Goal: Find specific page/section: Find specific page/section

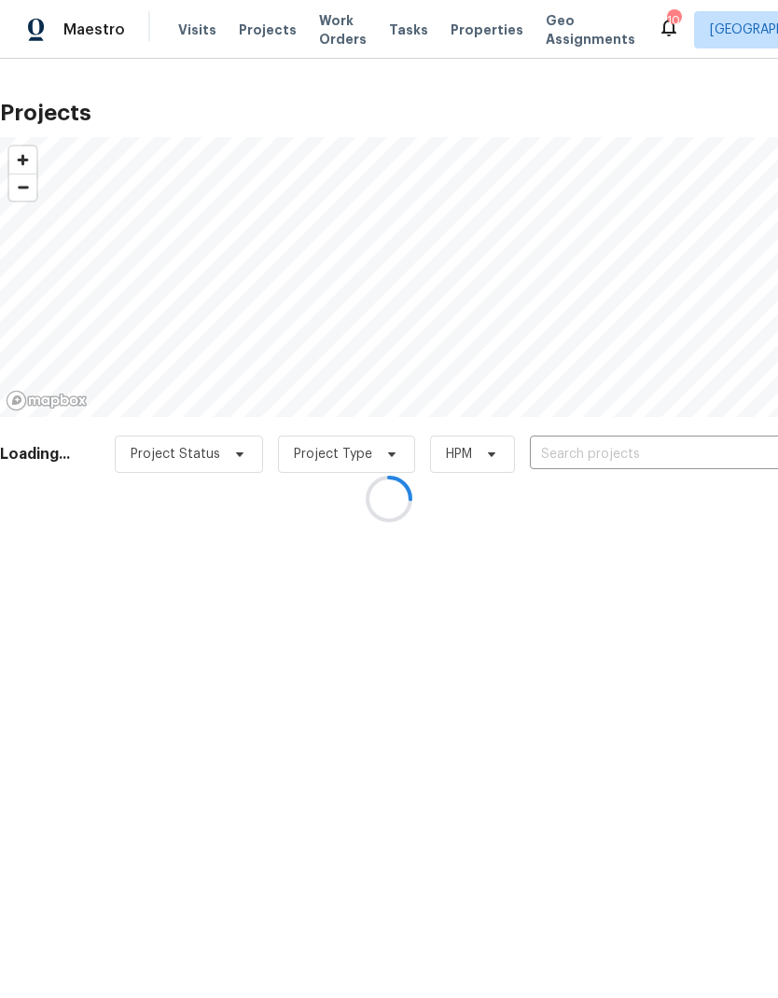
click at [466, 24] on div at bounding box center [389, 499] width 778 height 998
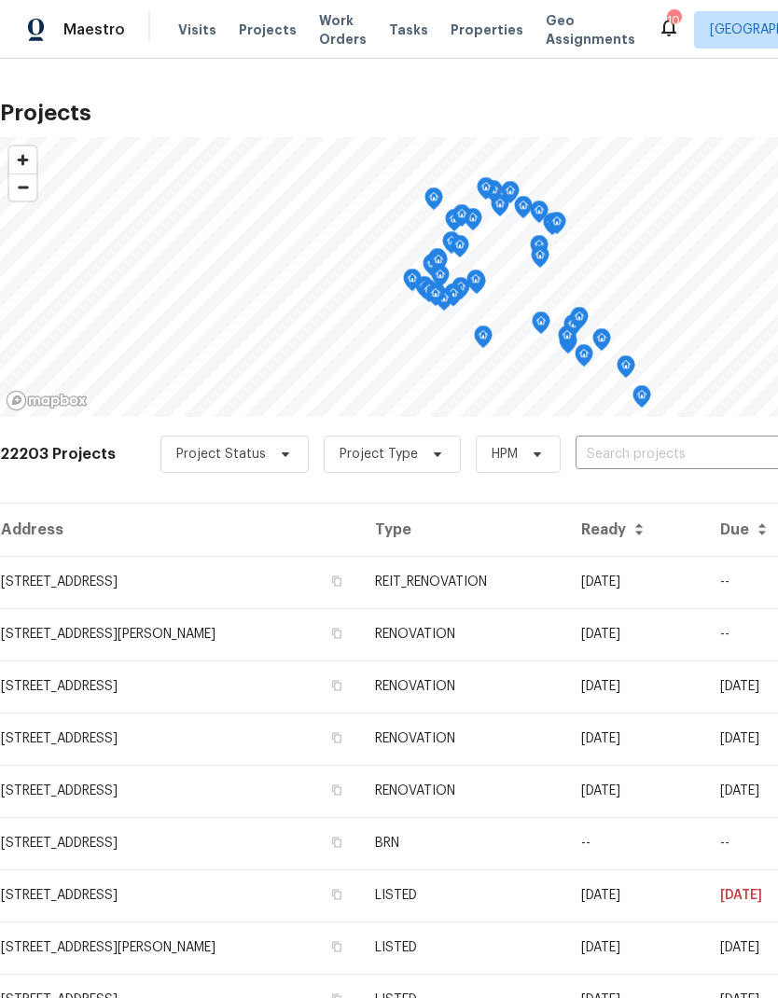
click at [469, 34] on span "Properties" at bounding box center [486, 30] width 73 height 19
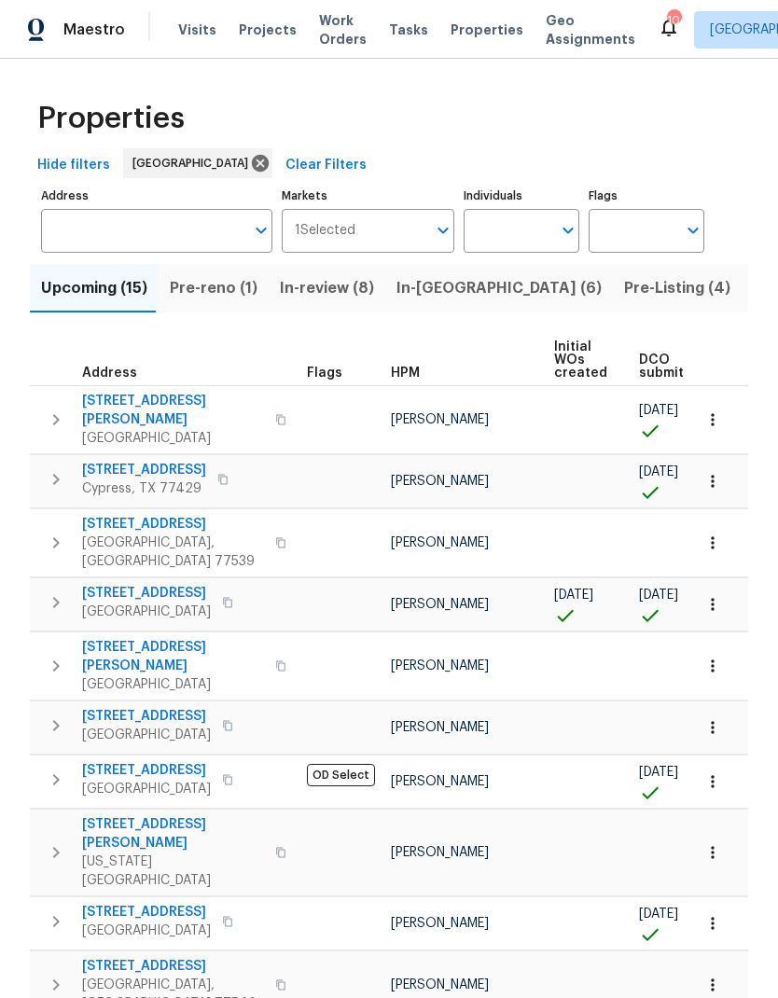
click at [507, 244] on input "Individuals" at bounding box center [507, 231] width 88 height 44
type input "[PERSON_NAME]"
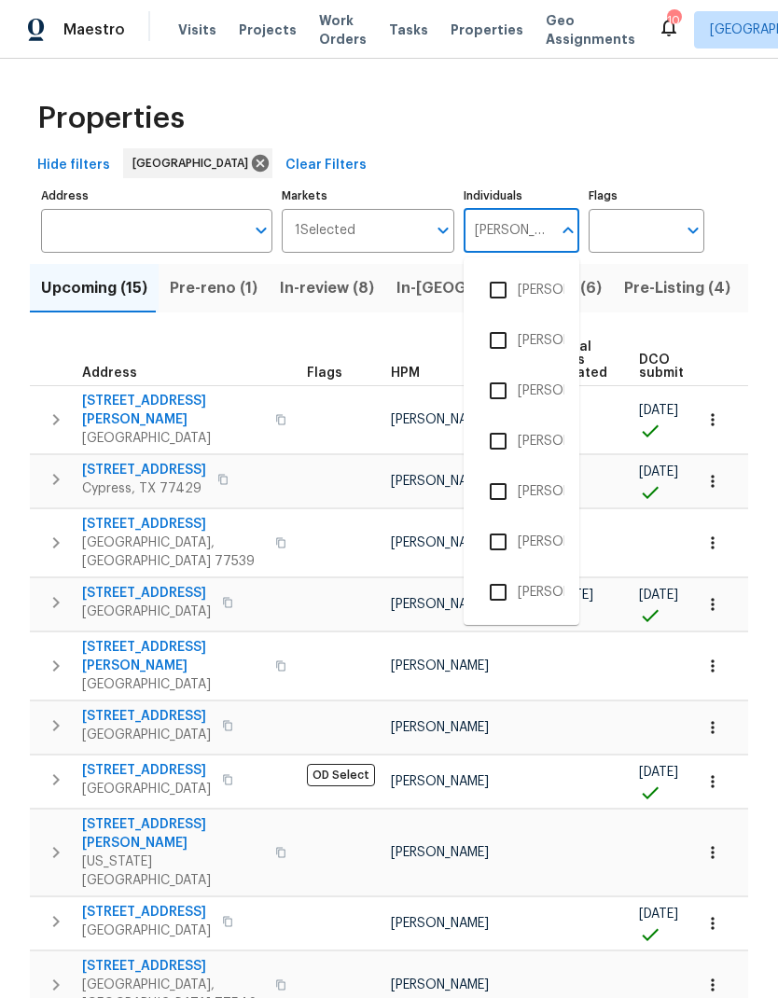
click at [503, 491] on input "checkbox" at bounding box center [497, 491] width 39 height 39
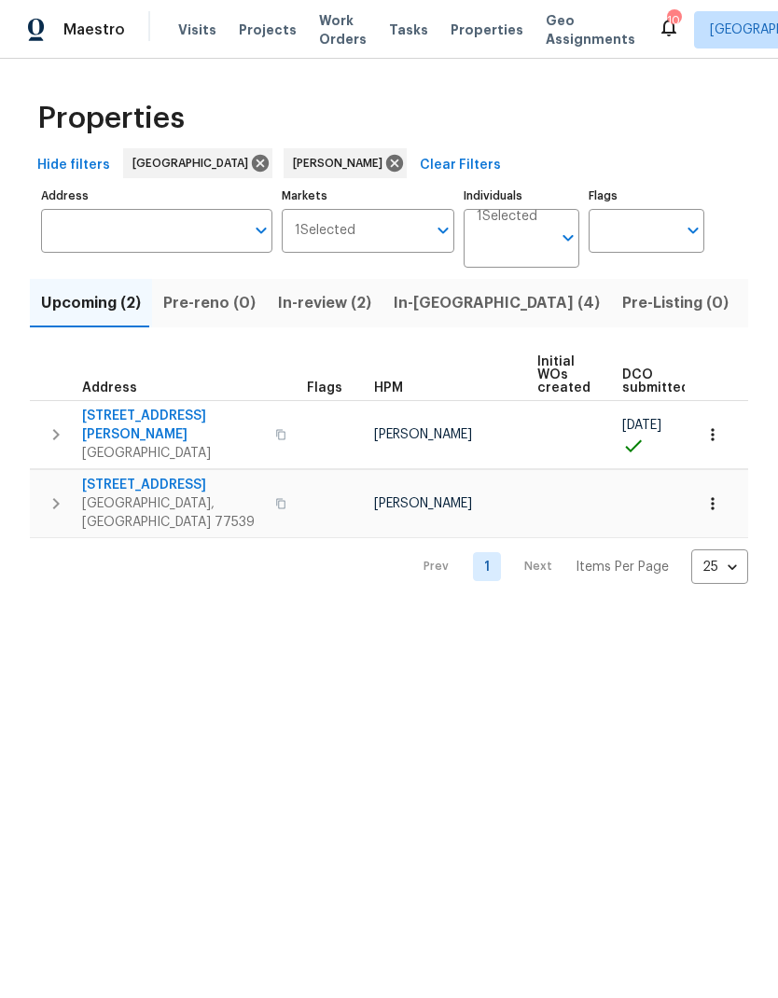
click at [83, 156] on span "Hide filters" at bounding box center [73, 165] width 73 height 23
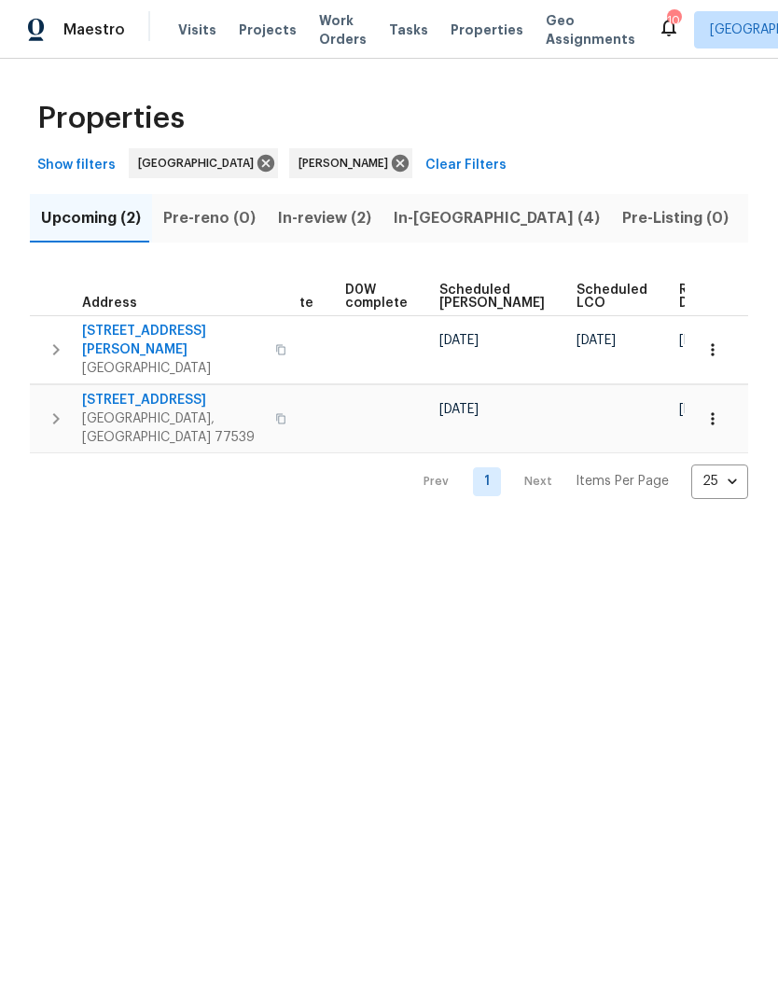
scroll to position [0, 469]
click at [716, 344] on icon "button" at bounding box center [712, 349] width 19 height 19
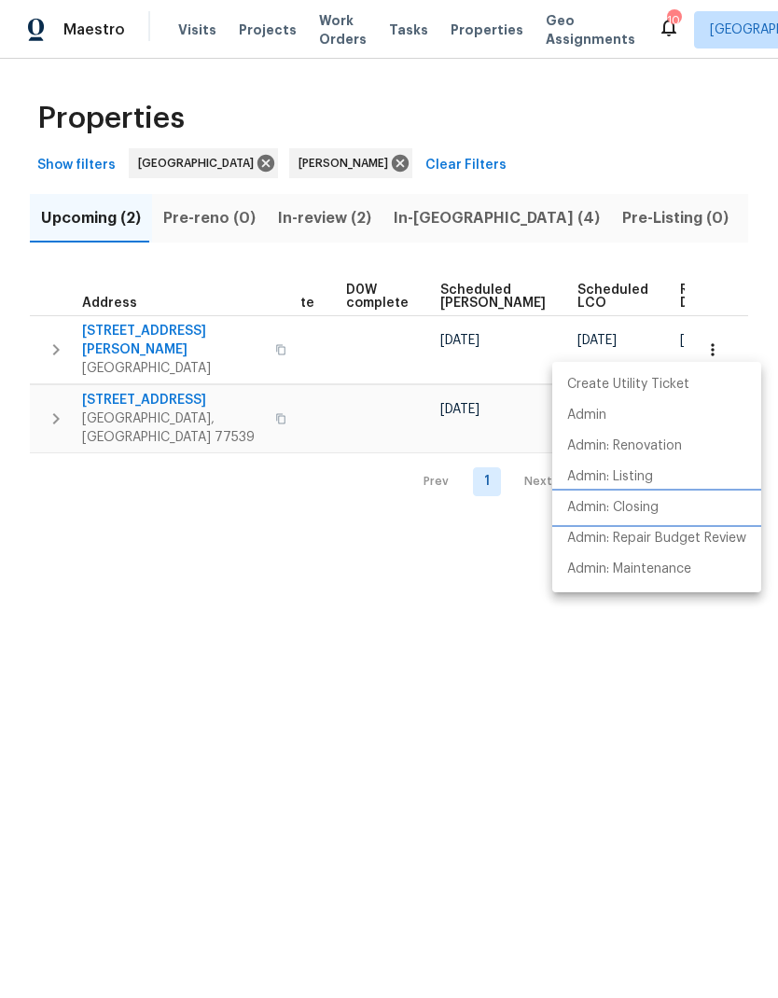
click at [653, 506] on p "Admin: Closing" at bounding box center [612, 508] width 91 height 20
click at [548, 709] on div at bounding box center [389, 499] width 778 height 998
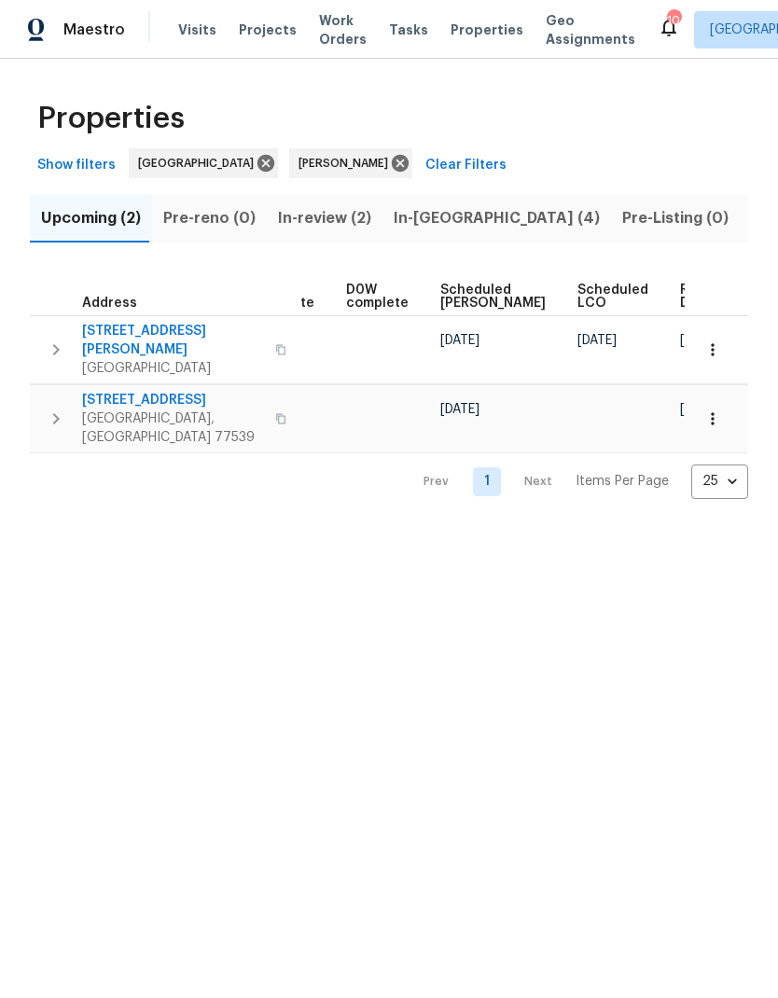
click at [431, 222] on span "In-[GEOGRAPHIC_DATA] (4)" at bounding box center [496, 218] width 206 height 26
